Goal: Communication & Community: Answer question/provide support

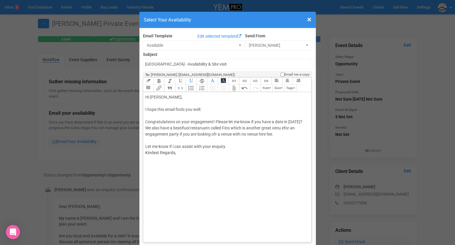
scroll to position [73, 0]
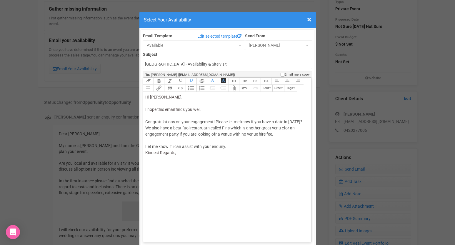
click at [155, 110] on div "Hi [PERSON_NAME], I hope this email finds you well. Congratulations on your eng…" at bounding box center [226, 125] width 162 height 62
click at [166, 115] on div "Hi [PERSON_NAME], I hope this email finds you well. Congratulations on your eng…" at bounding box center [226, 128] width 162 height 68
click at [212, 115] on div "Hi [PERSON_NAME], I hope this email finds you well. Congratulations on your eng…" at bounding box center [226, 128] width 162 height 68
click at [288, 116] on div "Hi [PERSON_NAME], I hope this email finds you well. Congratulations on your eng…" at bounding box center [226, 128] width 162 height 68
click at [197, 122] on div "Hi [PERSON_NAME], I hope this email finds you well. Congratulations on your eng…" at bounding box center [226, 128] width 162 height 68
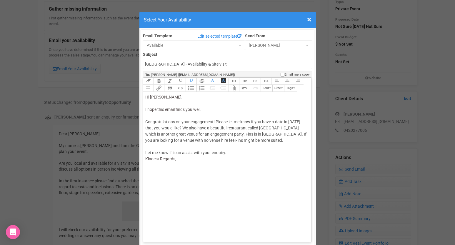
click at [235, 134] on div "Hi [PERSON_NAME], I hope this email finds you well. Congratulations on your eng…" at bounding box center [226, 128] width 162 height 68
click at [210, 159] on trix-editor "Hi [PERSON_NAME], I hope this email finds you well. Congratulations on your eng…" at bounding box center [227, 165] width 168 height 147
type trix-editor "<div><span style="color: rgb(95, 88, 88);">Hi [PERSON_NAME],<br></span><br><spa…"
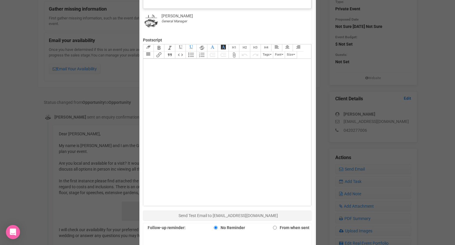
scroll to position [290, 0]
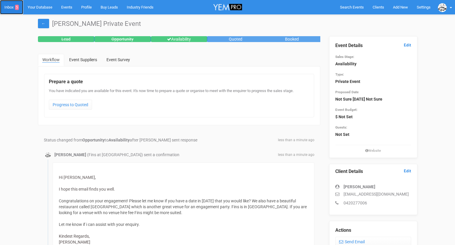
click at [10, 7] on link "Inbox 5" at bounding box center [11, 7] width 23 height 14
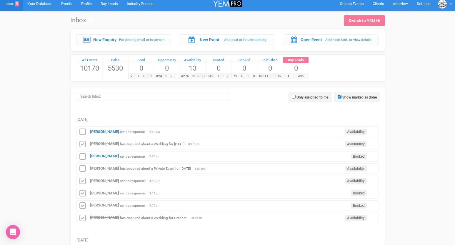
scroll to position [6, 0]
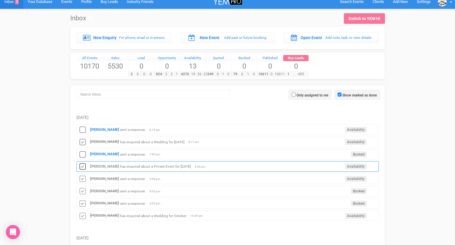
click at [84, 167] on icon at bounding box center [82, 167] width 9 height 8
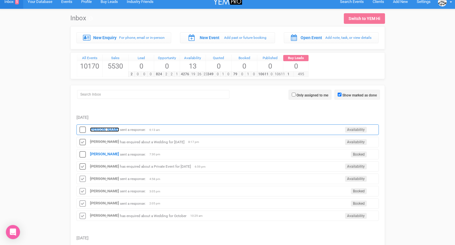
click at [97, 129] on strong "[PERSON_NAME]" at bounding box center [104, 129] width 29 height 4
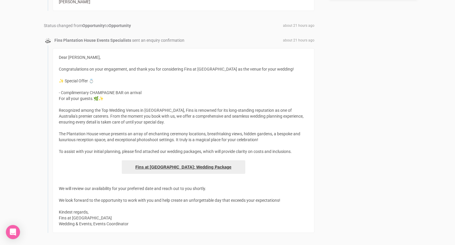
scroll to position [412, 0]
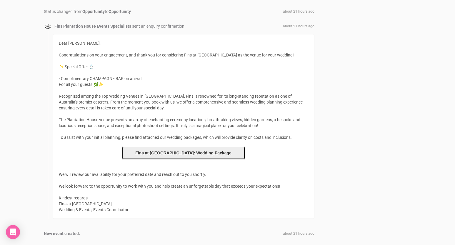
click at [157, 151] on link "Fins at [GEOGRAPHIC_DATA]: Wedding Package" at bounding box center [184, 153] width 124 height 14
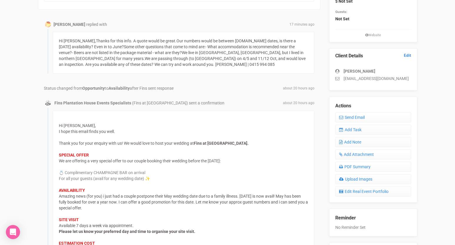
scroll to position [55, 0]
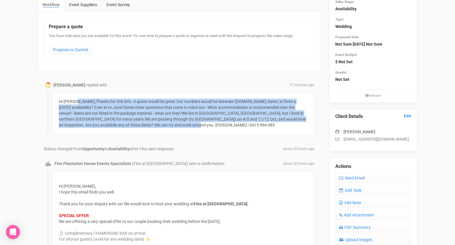
drag, startPoint x: 157, startPoint y: 125, endPoint x: 59, endPoint y: 103, distance: 100.1
click at [59, 103] on div "Hi [PERSON_NAME],Thanks for this info. A quote would be great.Our numbers would…" at bounding box center [184, 113] width 262 height 42
copy div "Hi [PERSON_NAME],Thanks for this info. A quote would be great.Our numbers would…"
click at [344, 175] on link "Send Email" at bounding box center [373, 178] width 76 height 10
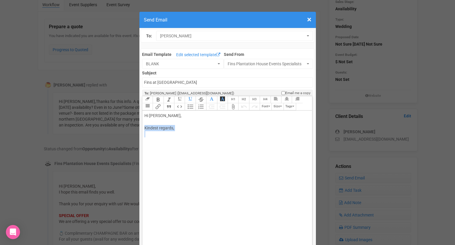
drag, startPoint x: 218, startPoint y: 148, endPoint x: 144, endPoint y: 129, distance: 77.1
click at [144, 129] on trix-editor "Hi [PERSON_NAME], Kindest regards," at bounding box center [227, 184] width 170 height 147
paste trix-editor "<span style="background-color: rgb(255, 255, 255); font-family: Roboto, Helveti…"
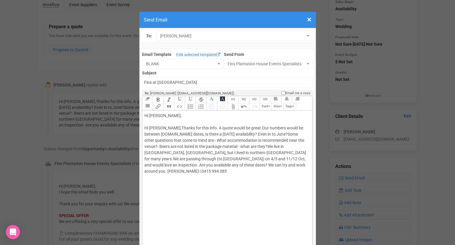
click at [162, 122] on div "Hi [PERSON_NAME], Hi [PERSON_NAME],Thanks for this info. A quote would be great…" at bounding box center [226, 144] width 164 height 62
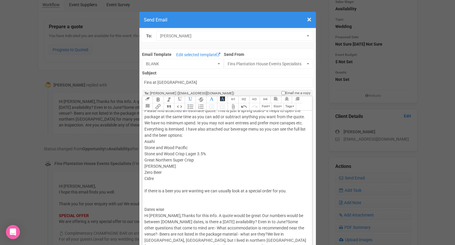
scroll to position [30, 0]
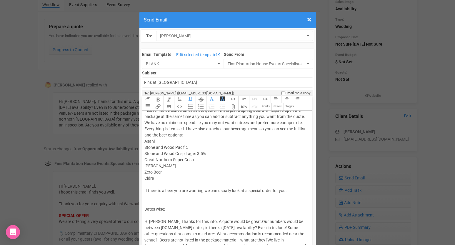
click at [164, 210] on div "Hi [PERSON_NAME], Thank you for your email. Please find attached an estimate qu…" at bounding box center [226, 175] width 164 height 185
click at [209, 214] on div "Hi [PERSON_NAME], Thank you for your email. Please find attached an estimate qu…" at bounding box center [226, 175] width 164 height 185
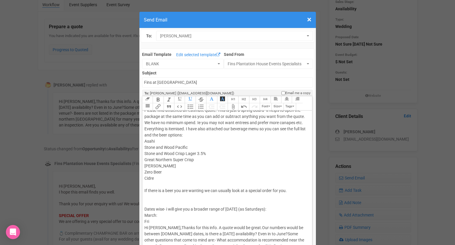
click at [264, 209] on div "Hi [PERSON_NAME], Thank you for your email. Please find attached an estimate qu…" at bounding box center [226, 179] width 164 height 192
click at [198, 219] on div "Hi [PERSON_NAME], Thank you for your email. Please find attached an estimate qu…" at bounding box center [226, 179] width 164 height 192
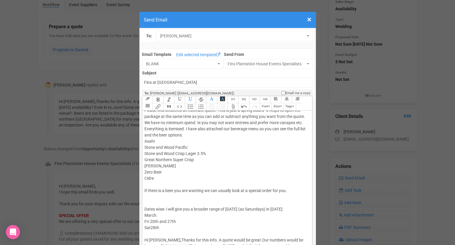
click at [279, 207] on div "Hi [PERSON_NAME], Thank you for your email. Please find attached an estimate qu…" at bounding box center [226, 185] width 164 height 204
click at [290, 209] on div "Hi [PERSON_NAME], Thank you for your email. Please find attached an estimate qu…" at bounding box center [226, 185] width 164 height 204
drag, startPoint x: 163, startPoint y: 215, endPoint x: 142, endPoint y: 215, distance: 20.9
click at [142, 215] on trix-editor "Hi [PERSON_NAME], Thank you for your email. Please find attached an estimate qu…" at bounding box center [227, 184] width 170 height 147
click at [164, 230] on div "Hi [PERSON_NAME], Thank you for your email. Please find attached an estimate qu…" at bounding box center [226, 185] width 164 height 204
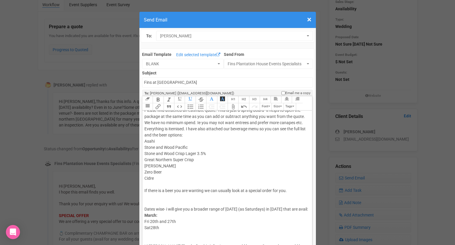
click at [150, 227] on div "Hi [PERSON_NAME], Thank you for your email. Please find attached an estimate qu…" at bounding box center [226, 188] width 164 height 210
click at [148, 233] on div "Hi [PERSON_NAME], Thank you for your email. Please find attached an estimate qu…" at bounding box center [226, 188] width 164 height 210
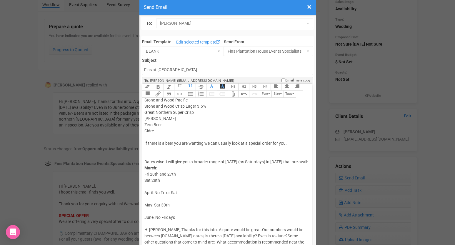
scroll to position [69, 0]
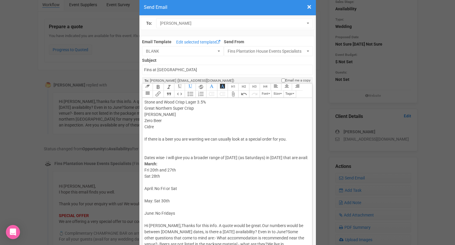
click at [156, 214] on div "Hi [PERSON_NAME], Thank you for your email. Please find attached an estimate qu…" at bounding box center [226, 151] width 164 height 241
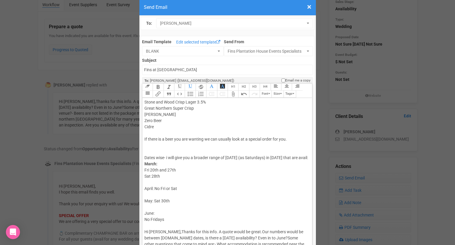
click at [155, 225] on div "Hi [PERSON_NAME], Thank you for your email. Please find attached an estimate qu…" at bounding box center [226, 154] width 164 height 247
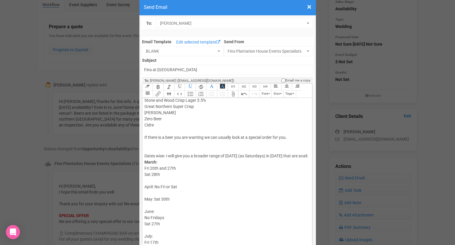
scroll to position [77, 0]
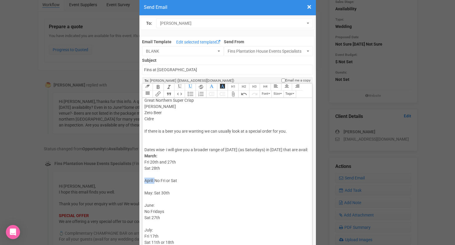
drag, startPoint x: 155, startPoint y: 180, endPoint x: 140, endPoint y: 182, distance: 14.6
click at [141, 182] on div "Email Template Edit selected template BLANK To Clients BLANK Bridal Suite BYO A…" at bounding box center [228, 249] width 174 height 426
drag, startPoint x: 154, startPoint y: 194, endPoint x: 145, endPoint y: 193, distance: 9.5
click at [145, 193] on div "Hi [PERSON_NAME], Thank you for your email. Please find attached an estimate qu…" at bounding box center [226, 159] width 164 height 272
drag, startPoint x: 155, startPoint y: 205, endPoint x: 144, endPoint y: 206, distance: 10.9
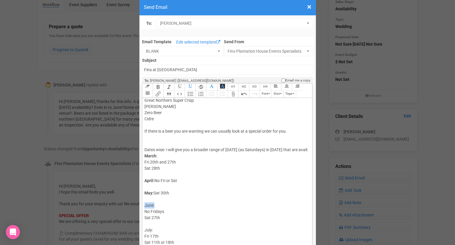
click at [144, 206] on trix-editor "Hi [PERSON_NAME], Thank you for your email. Please find attached an estimate qu…" at bounding box center [227, 171] width 170 height 147
drag, startPoint x: 153, startPoint y: 231, endPoint x: 145, endPoint y: 231, distance: 7.9
click at [145, 231] on div "Hi [PERSON_NAME], Thank you for your email. Please find attached an estimate qu…" at bounding box center [226, 159] width 164 height 272
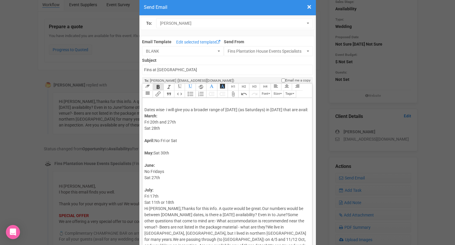
scroll to position [123, 0]
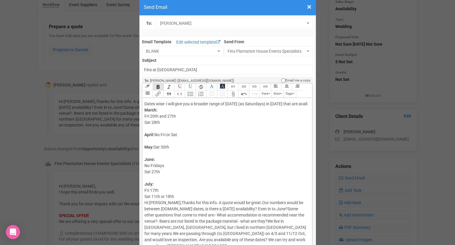
click at [185, 197] on div "Hi [PERSON_NAME], Thank you for your email. Please find attached an estimate qu…" at bounding box center [226, 113] width 164 height 272
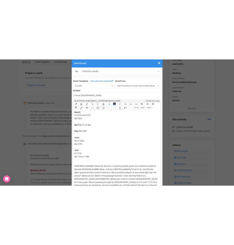
scroll to position [135, 0]
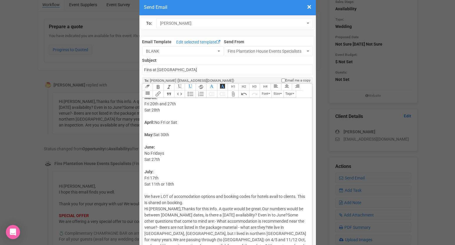
click at [216, 196] on div "Hi [PERSON_NAME], Thank you for your email. Please find attached an estimate qu…" at bounding box center [226, 110] width 164 height 290
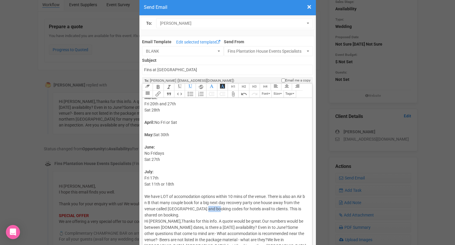
drag, startPoint x: 215, startPoint y: 209, endPoint x: 205, endPoint y: 209, distance: 10.3
click at [205, 209] on div "Hi [PERSON_NAME], Thank you for your email. Please find attached an estimate qu…" at bounding box center [226, 116] width 164 height 303
click at [264, 208] on div "Hi [PERSON_NAME], Thank you for your email. Please find attached an estimate qu…" at bounding box center [226, 116] width 164 height 303
click at [293, 208] on div "Hi [PERSON_NAME], Thank you for your email. Please find attached an estimate qu…" at bounding box center [226, 116] width 164 height 303
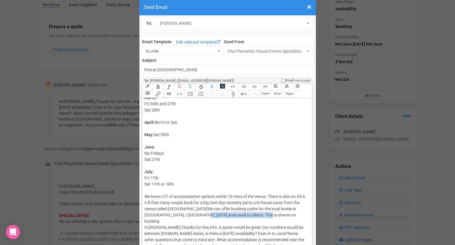
drag, startPoint x: 256, startPoint y: 215, endPoint x: 197, endPoint y: 213, distance: 59.2
click at [197, 213] on div "Hi [PERSON_NAME], Thank you for your email. Please find attached an estimate qu…" at bounding box center [226, 119] width 164 height 309
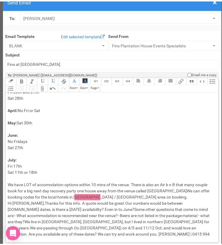
scroll to position [129, 0]
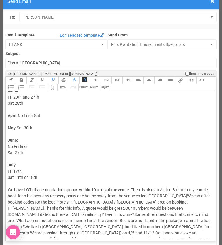
click at [148, 213] on span "Hi [PERSON_NAME],Thanks for this info. A quote would be great.Our numbers would…" at bounding box center [109, 227] width 202 height 42
click at [93, 201] on div "Hi [PERSON_NAME], Thank you for your email. Please find attached an estimate qu…" at bounding box center [110, 106] width 204 height 284
click at [185, 197] on div "Hi [PERSON_NAME], Thank you for your email. Please find attached an estimate qu…" at bounding box center [110, 106] width 204 height 284
click at [151, 203] on div "Hi [PERSON_NAME], Thank you for your email. Please find attached an estimate qu…" at bounding box center [110, 106] width 204 height 284
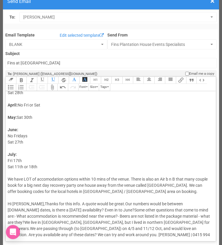
scroll to position [141, 0]
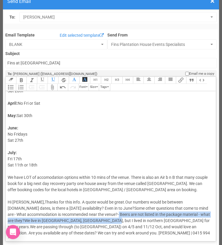
drag, startPoint x: 87, startPoint y: 219, endPoint x: 84, endPoint y: 217, distance: 3.4
click at [84, 217] on div "Hi [PERSON_NAME], Thank you for your email. Please find attached an estimate qu…" at bounding box center [110, 97] width 204 height 290
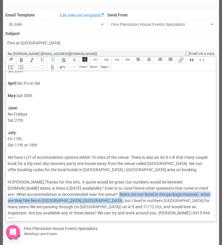
scroll to position [34, 0]
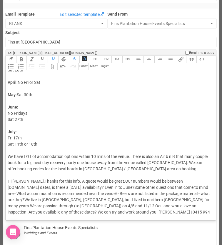
click at [152, 169] on div "Hi [PERSON_NAME], Thank you for your email. Please find attached an estimate qu…" at bounding box center [110, 76] width 204 height 290
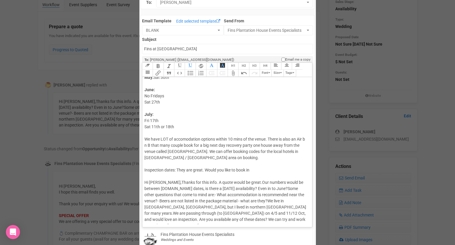
scroll to position [171, 0]
click at [251, 170] on div "Hi [PERSON_NAME], Thank you for your email. Please find attached an estimate qu…" at bounding box center [226, 68] width 164 height 321
click at [277, 171] on div "Hi [PERSON_NAME], Thank you for your email. Please find attached an estimate qu…" at bounding box center [226, 68] width 164 height 321
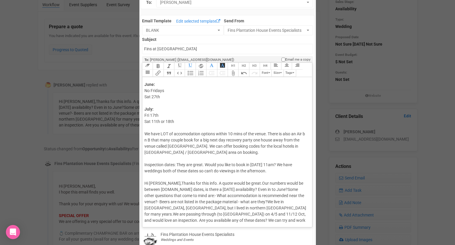
scroll to position [178, 0]
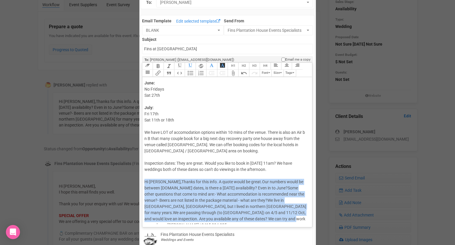
drag, startPoint x: 269, startPoint y: 220, endPoint x: 144, endPoint y: 179, distance: 131.0
click at [144, 179] on div "Hi [PERSON_NAME], Thank you for your email. Please find attached an estimate qu…" at bounding box center [226, 64] width 164 height 327
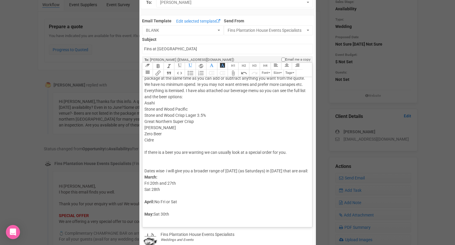
scroll to position [25, 0]
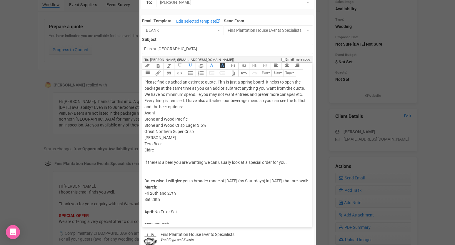
click at [164, 174] on div "Hi [PERSON_NAME], Thank you for your email. Please find attached an estimate qu…" at bounding box center [226, 196] width 164 height 284
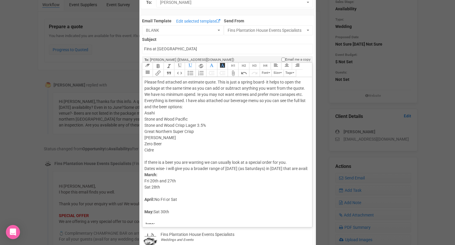
click at [144, 170] on trix-editor "Hi [PERSON_NAME], Thank you for your email. Please find attached an estimate qu…" at bounding box center [227, 150] width 170 height 147
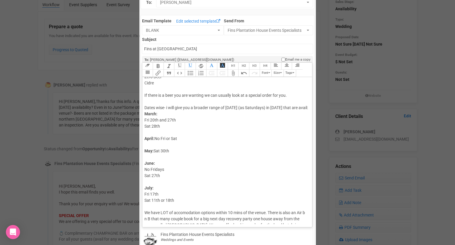
scroll to position [44, 0]
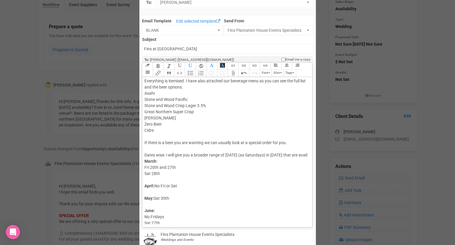
click at [145, 130] on div "Hi [PERSON_NAME], Thank you for your email. Please find attached an estimate qu…" at bounding box center [226, 174] width 164 height 278
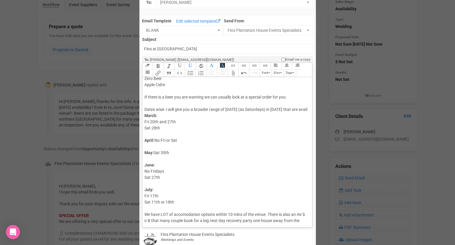
scroll to position [135, 0]
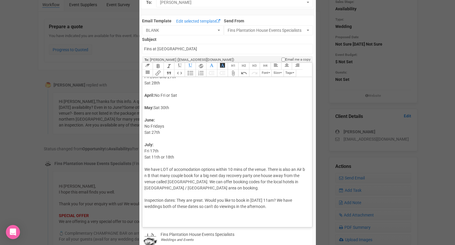
click at [160, 219] on div "Hi [PERSON_NAME], Thank you for your email. Please find attached an estimate qu…" at bounding box center [226, 83] width 164 height 278
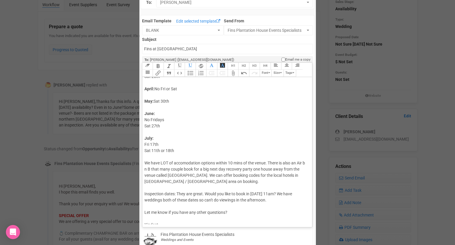
scroll to position [143, 0]
click at [307, 161] on div "Hi [PERSON_NAME], Thank you for your email. Please find attached an estimate qu…" at bounding box center [226, 84] width 164 height 297
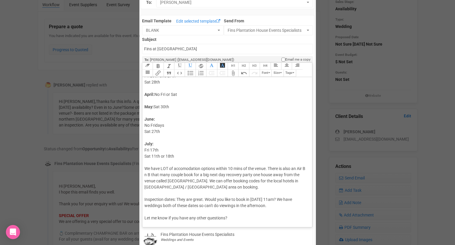
scroll to position [154, 0]
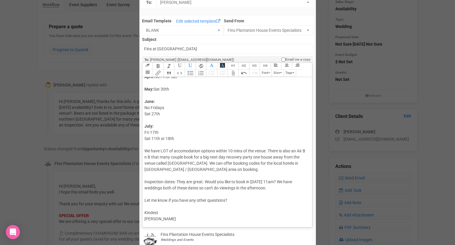
click at [175, 221] on div "Hi [PERSON_NAME], Thank you for your email. Please find attached an estimate qu…" at bounding box center [226, 74] width 164 height 297
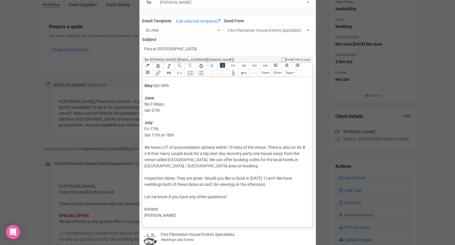
scroll to position [163, 0]
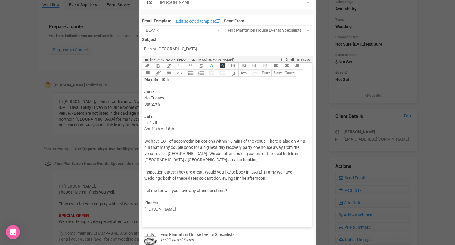
click at [242, 75] on trix-toolbar "Link Unlink Bold Italic Strikethrough H1 H2 H3 H4 Link Quote Code Bullets Numbe…" at bounding box center [227, 70] width 170 height 14
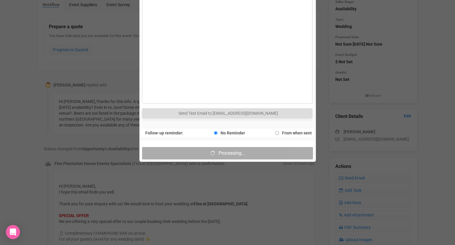
scroll to position [357, 0]
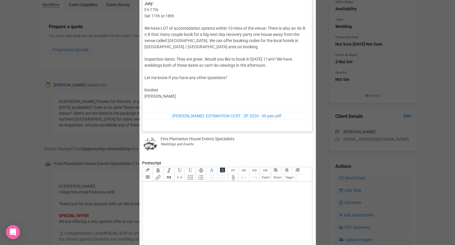
scroll to position [126, 0]
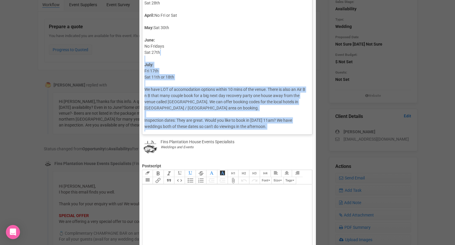
drag, startPoint x: 164, startPoint y: 110, endPoint x: 155, endPoint y: 59, distance: 52.1
click at [155, 59] on div "Hi [PERSON_NAME], Thank you for your email. Please find attached an estimate qu…" at bounding box center [226, 26] width 164 height 324
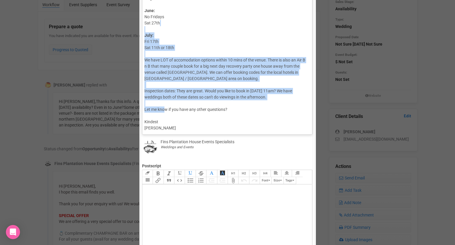
scroll to position [181, 0]
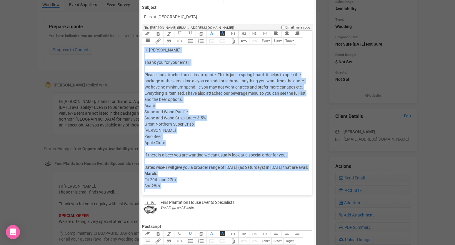
scroll to position [58, 0]
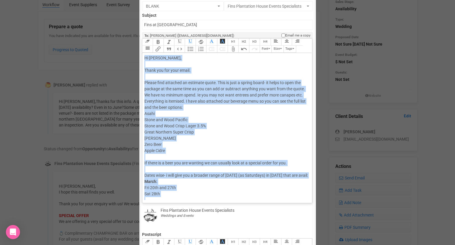
drag, startPoint x: 169, startPoint y: 101, endPoint x: 151, endPoint y: 52, distance: 52.1
click at [151, 52] on div "Link Unlink Bold Italic Strikethrough H1 H2 H3 H4 Link Quote Code Bullets Numbe…" at bounding box center [227, 120] width 170 height 162
type trix-editor "<div>Hi [PERSON_NAME],<br><br>Thank you for your email.<br><br>Please find atta…"
copy div "Hi [PERSON_NAME], Thank you for your email. Please find attached an estimate qu…"
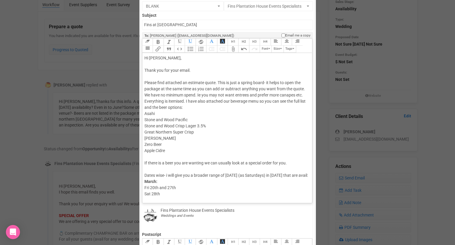
click at [256, 142] on div "Hi [PERSON_NAME], Thank you for your email. Please find attached an estimate qu…" at bounding box center [226, 217] width 164 height 324
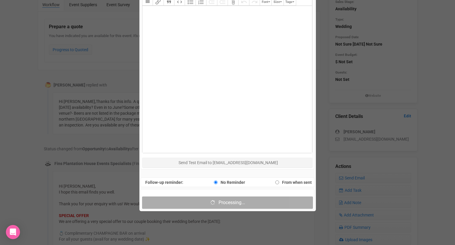
scroll to position [325, 0]
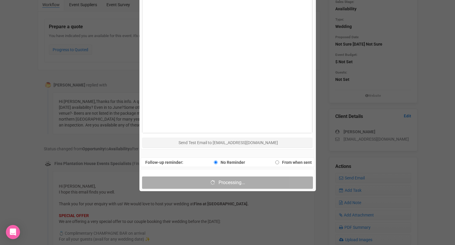
click at [252, 174] on div "Processing..." at bounding box center [228, 179] width 174 height 21
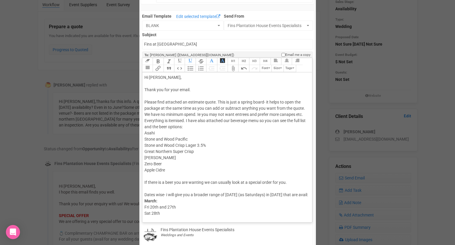
scroll to position [0, 0]
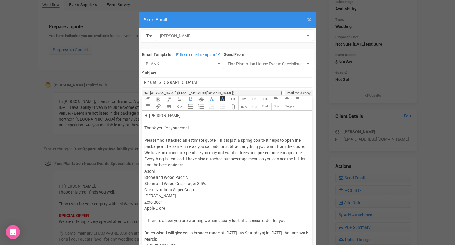
click at [310, 20] on span "×" at bounding box center [309, 20] width 4 height 10
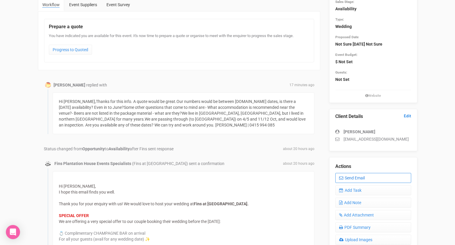
click at [350, 178] on link "Send Email" at bounding box center [373, 178] width 76 height 10
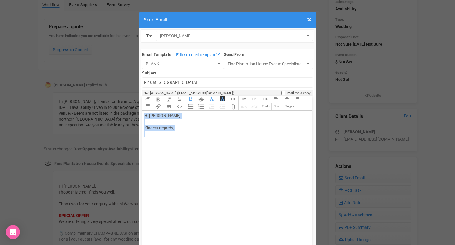
drag, startPoint x: 187, startPoint y: 142, endPoint x: 144, endPoint y: 118, distance: 49.0
click at [144, 118] on div "Hi [PERSON_NAME], Kindest regards," at bounding box center [226, 128] width 164 height 31
paste trix-editor "<span style="background-color: rgb(255, 255, 255); font-family: Roboto, Helveti…"
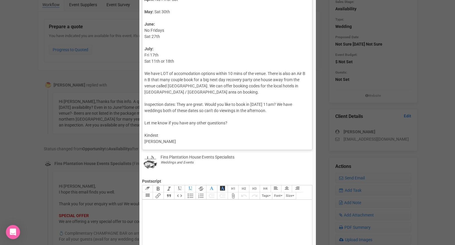
scroll to position [157, 0]
type trix-editor "<div><span style="background-color: rgb(255, 255, 255); font-family: Roboto, He…"
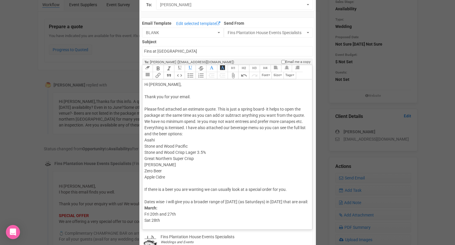
scroll to position [0, 0]
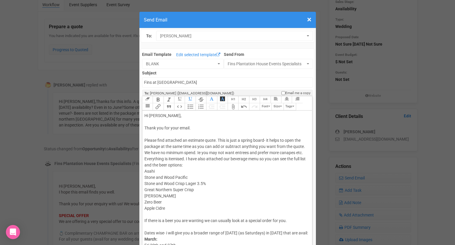
click at [243, 108] on trix-toolbar "Link Unlink Bold Italic Strikethrough H1 H2 H3 H4 Link Quote Code Bullets Numbe…" at bounding box center [227, 103] width 170 height 14
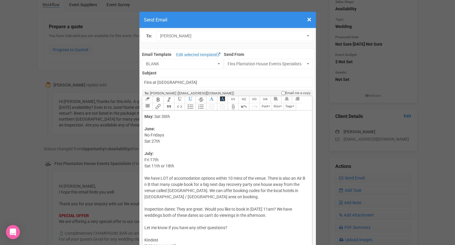
click at [243, 108] on trix-toolbar "Link Unlink Bold Italic Strikethrough H1 H2 H3 H4 Link Quote Code Bullets Numbe…" at bounding box center [227, 103] width 170 height 14
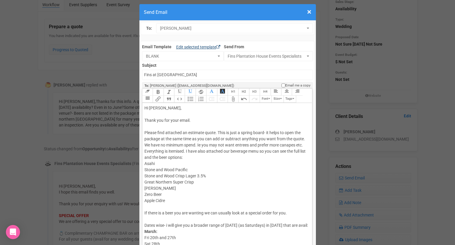
scroll to position [5, 0]
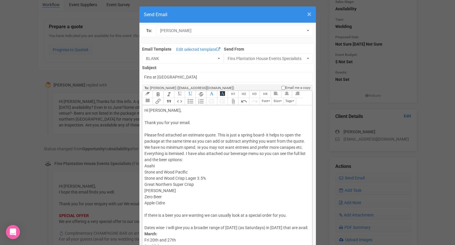
click at [309, 15] on span "×" at bounding box center [309, 14] width 4 height 10
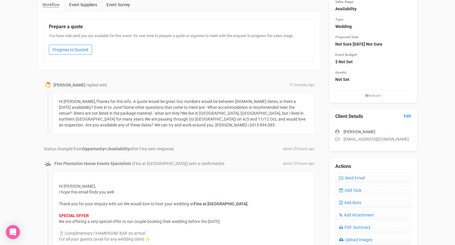
click at [82, 49] on link "Progress to Quoted" at bounding box center [70, 50] width 43 height 10
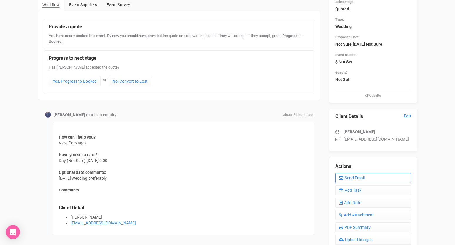
click at [350, 178] on link "Send Email" at bounding box center [373, 178] width 76 height 10
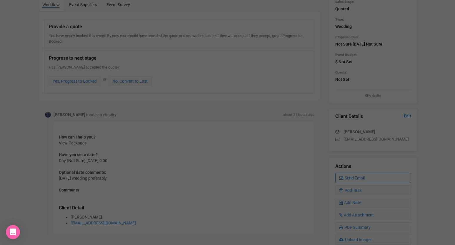
scroll to position [0, 0]
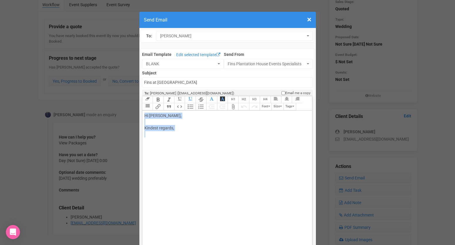
drag, startPoint x: 167, startPoint y: 154, endPoint x: 145, endPoint y: 117, distance: 42.3
click at [145, 117] on trix-editor "Hi [PERSON_NAME], Kindest regards," at bounding box center [227, 184] width 170 height 147
paste trix-editor "<span style="background-color: rgb(255, 255, 255); font-family: Roboto, Helveti…"
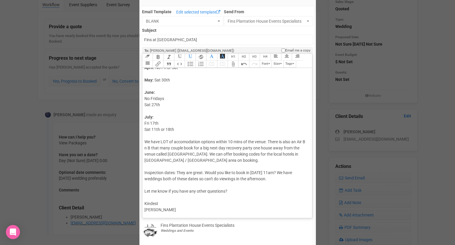
scroll to position [53, 0]
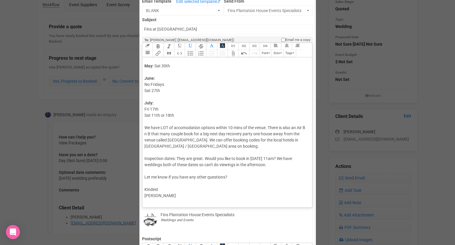
type trix-editor "<div><span style="background-color: rgb(255, 255, 255); font-family: Roboto, He…"
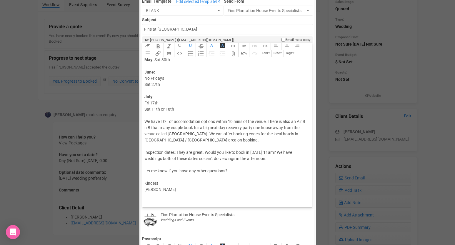
click at [250, 55] on trix-toolbar "Link Unlink Bold Italic Strikethrough H1 H2 H3 H4 Link Quote Code Bullets Numbe…" at bounding box center [227, 50] width 170 height 14
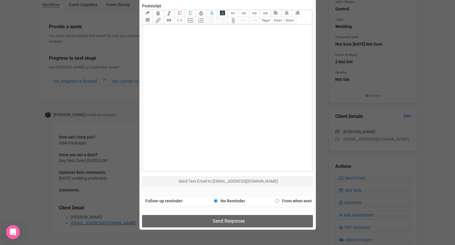
scroll to position [300, 0]
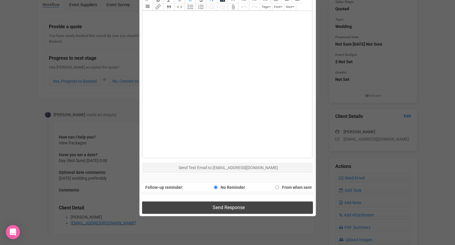
click at [248, 207] on button "Send Response" at bounding box center [227, 208] width 171 height 12
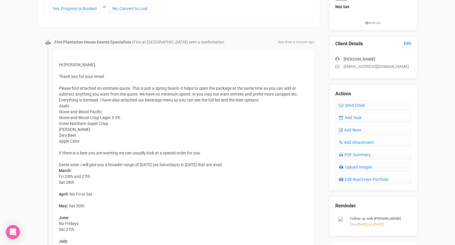
scroll to position [114, 0]
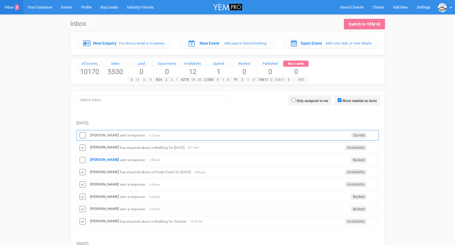
click at [96, 137] on div "[PERSON_NAME] sent a response: Quoted 6:13 am" at bounding box center [227, 135] width 302 height 11
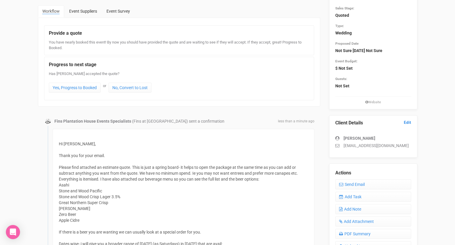
scroll to position [50, 0]
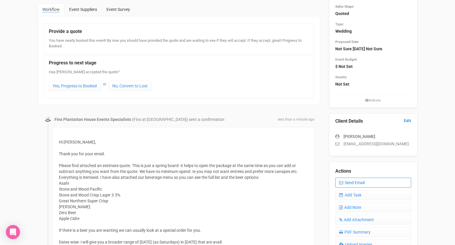
click at [352, 180] on link "Send Email" at bounding box center [373, 183] width 76 height 10
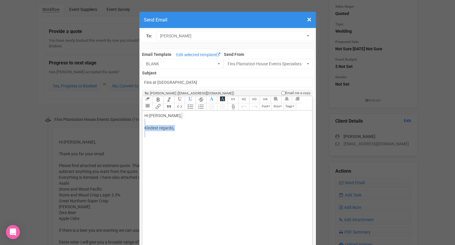
drag, startPoint x: 203, startPoint y: 144, endPoint x: 174, endPoint y: 122, distance: 36.6
click at [174, 122] on trix-editor "Hi Karen, Kindest regards," at bounding box center [227, 184] width 170 height 147
click at [249, 109] on trix-toolbar "Link Unlink Bold Italic Strikethrough H1 H2 H3 H4 Link Quote Code Bullets Numbe…" at bounding box center [227, 103] width 170 height 14
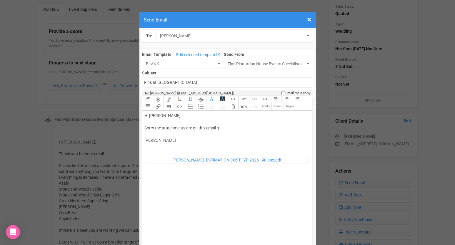
click at [252, 107] on trix-toolbar "Link Unlink Bold Italic Strikethrough H1 H2 H3 H4 Link Quote Code Bullets Numbe…" at bounding box center [227, 103] width 170 height 14
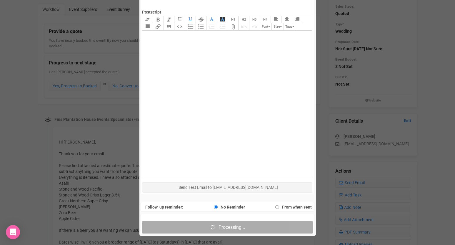
scroll to position [93, 0]
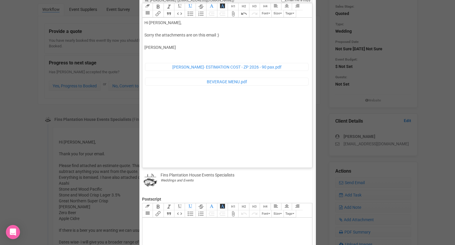
click at [257, 51] on div "Hi Karen, Sorry the attachments are on this email :) Morgan ﻿ Karen- ESTIMATION…" at bounding box center [226, 56] width 164 height 73
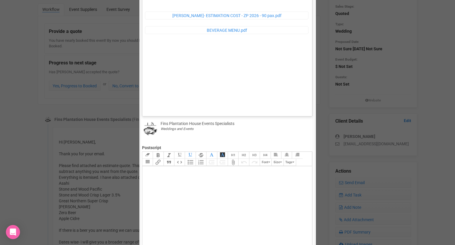
scroll to position [54, 0]
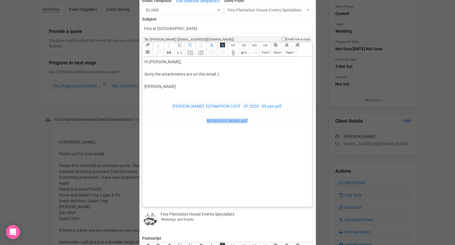
drag, startPoint x: 224, startPoint y: 133, endPoint x: 213, endPoint y: 118, distance: 18.1
click at [213, 118] on trix-editor "Hi Karen, Sorry the attachments are on this email :) Morgan ﻿ Karen- ESTIMATION…" at bounding box center [227, 130] width 170 height 147
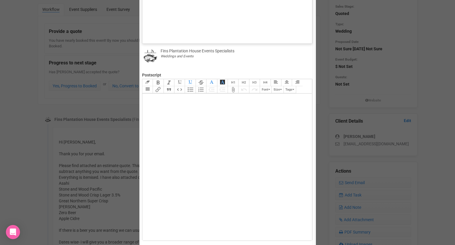
scroll to position [87, 0]
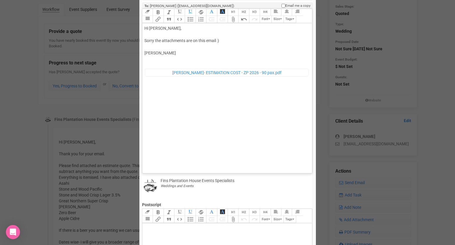
click at [250, 115] on trix-editor "Hi Karen, Sorry the attachments are on this email :) Morgan ﻿ Karen- ESTIMATION…" at bounding box center [227, 96] width 170 height 147
click at [204, 95] on trix-editor "Hi Karen, Sorry the attachments are on this email :) Morgan ﻿ Karen- ESTIMATION…" at bounding box center [227, 96] width 170 height 147
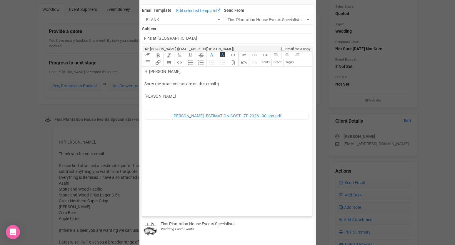
scroll to position [0, 0]
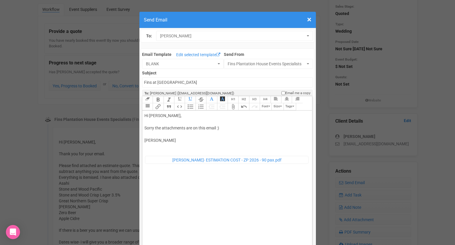
click at [250, 106] on trix-toolbar "Link Unlink Bold Italic Strikethrough H1 H2 H3 H4 Link Quote Code Bullets Numbe…" at bounding box center [227, 103] width 170 height 14
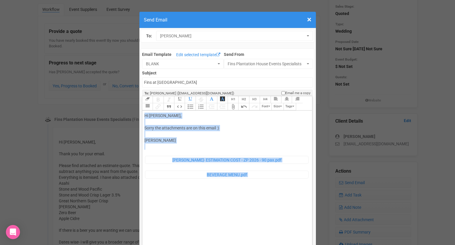
drag, startPoint x: 160, startPoint y: 186, endPoint x: 144, endPoint y: 117, distance: 71.0
click at [144, 117] on trix-editor "Hi Karen, Sorry the attachments are on this email :) Morgan ﻿ Karen- ESTIMATION…" at bounding box center [227, 184] width 170 height 147
type trix-editor "<div>Hi Karen,<br><br>Sorry the attachments are on this email :)<br><br>Morgan<…"
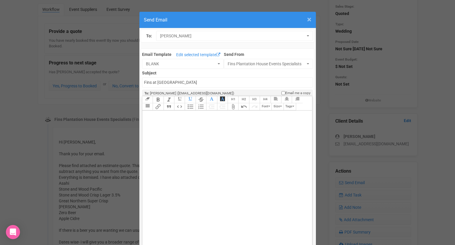
click at [310, 20] on span "×" at bounding box center [309, 20] width 4 height 10
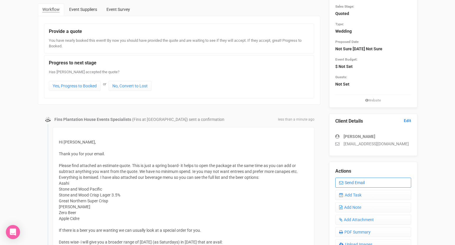
click at [345, 180] on link "Send Email" at bounding box center [373, 183] width 76 height 10
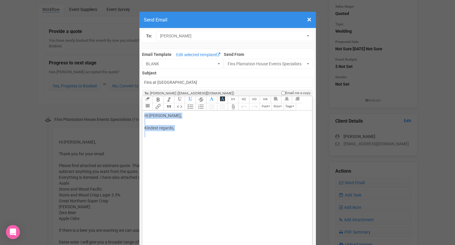
drag, startPoint x: 192, startPoint y: 145, endPoint x: 144, endPoint y: 117, distance: 55.5
click at [144, 117] on trix-editor "Hi Karen, Kindest regards," at bounding box center [227, 184] width 170 height 147
paste trix-editor "<span style="background-color: rgb(255, 255, 255); font-family: Roboto, Helveti…"
type trix-editor "<div><span style="background-color: rgb(255, 255, 255); font-family: Roboto, He…"
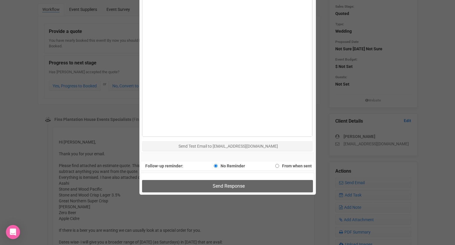
scroll to position [342, 0]
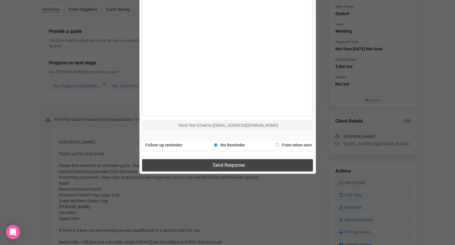
click at [188, 167] on button "Send Response" at bounding box center [227, 165] width 171 height 12
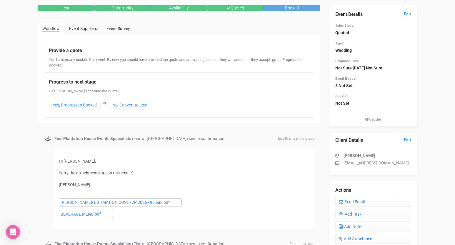
scroll to position [0, 0]
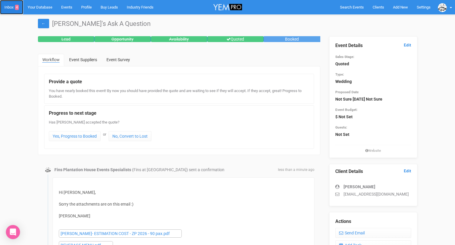
click at [12, 7] on link "Inbox 4" at bounding box center [11, 7] width 23 height 14
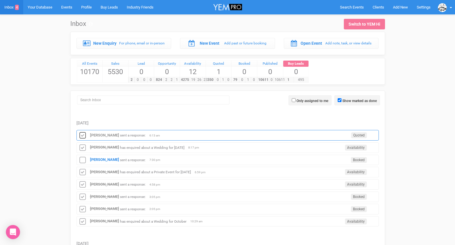
click at [84, 133] on icon at bounding box center [82, 136] width 9 height 8
